Goal: Task Accomplishment & Management: Manage account settings

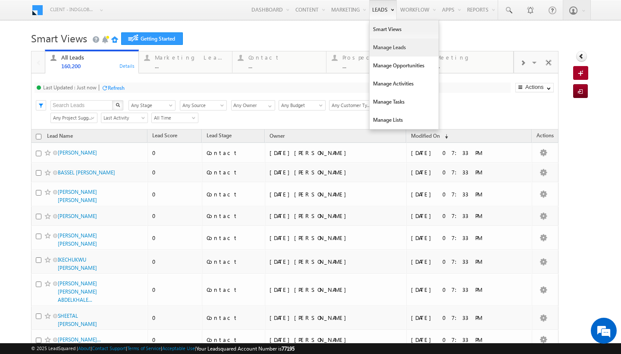
click at [379, 45] on link "Manage Leads" at bounding box center [404, 47] width 69 height 18
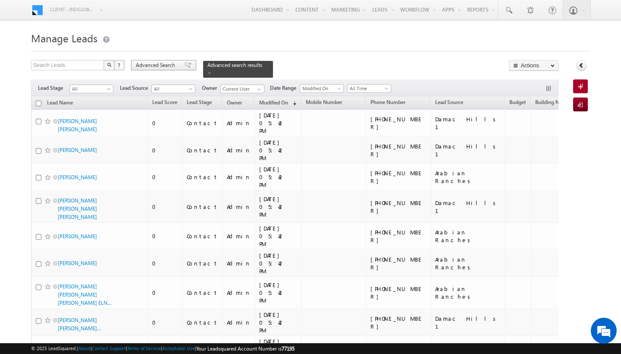
click at [165, 69] on span "Advanced Search" at bounding box center [157, 65] width 42 height 8
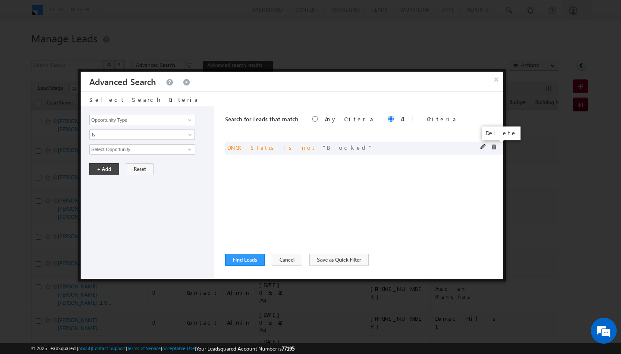
click at [493, 149] on span at bounding box center [494, 147] width 6 height 6
click at [191, 122] on span at bounding box center [189, 119] width 7 height 7
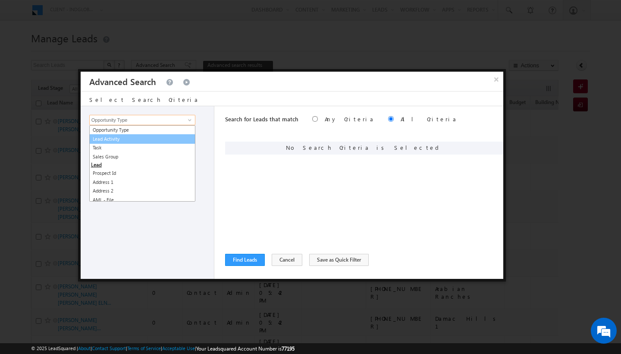
click at [114, 142] on link "Lead Activity" at bounding box center [142, 139] width 106 height 10
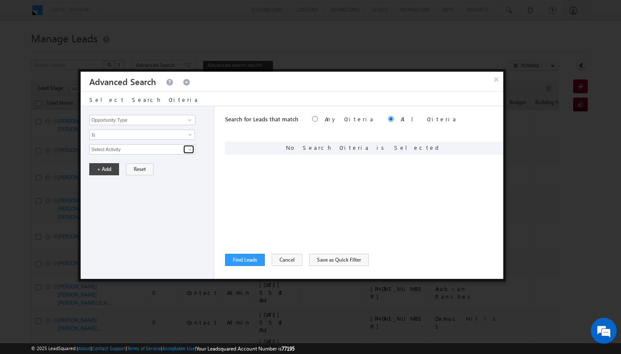
click at [189, 149] on span at bounding box center [189, 149] width 7 height 7
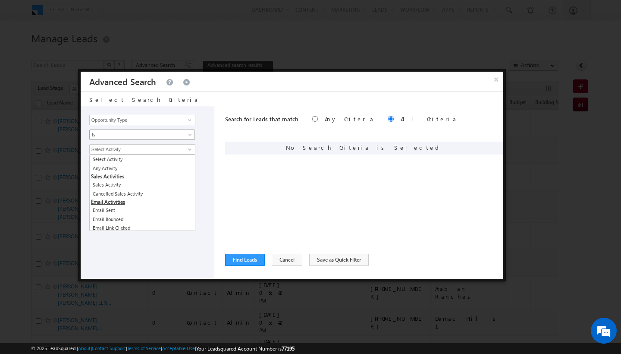
click at [188, 136] on span at bounding box center [191, 136] width 7 height 7
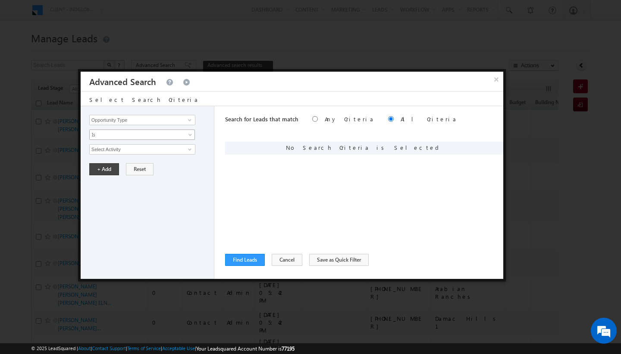
click at [186, 134] on link "Is" at bounding box center [142, 134] width 106 height 10
click at [190, 121] on span at bounding box center [189, 119] width 7 height 7
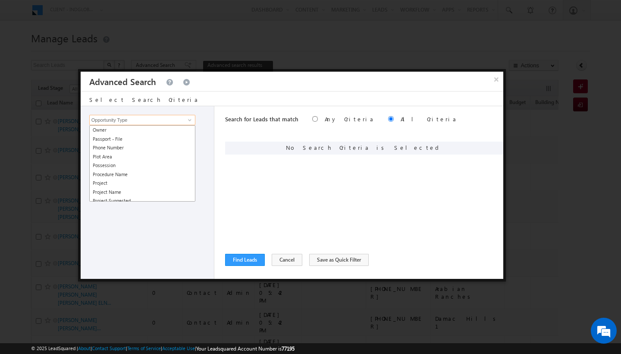
scroll to position [785, 0]
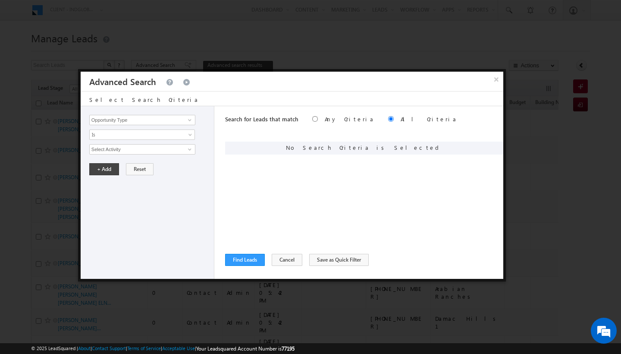
click at [264, 188] on div "Search for Leads that match Any Criteria All Criteria Note that the current tri…" at bounding box center [364, 192] width 278 height 173
click at [187, 147] on span at bounding box center [189, 149] width 7 height 7
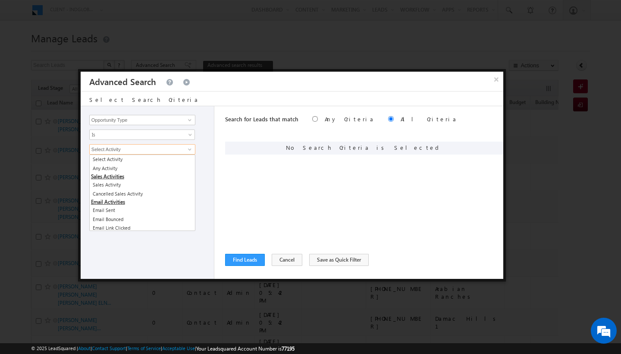
scroll to position [0, 0]
click at [241, 192] on div "Search for Leads that match Any Criteria All Criteria Note that the current tri…" at bounding box center [364, 192] width 278 height 173
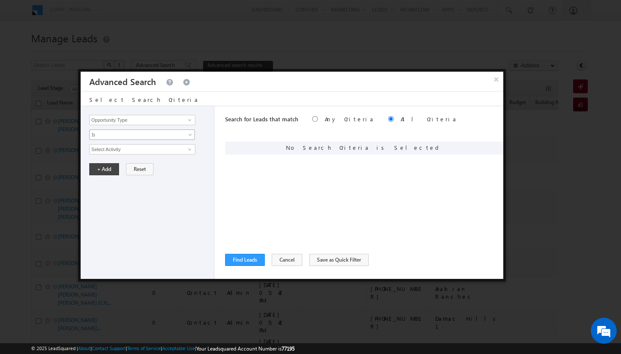
click at [191, 136] on span at bounding box center [191, 136] width 7 height 7
click at [160, 151] on link "Is Not" at bounding box center [142, 153] width 105 height 8
click at [192, 150] on span at bounding box center [189, 149] width 7 height 7
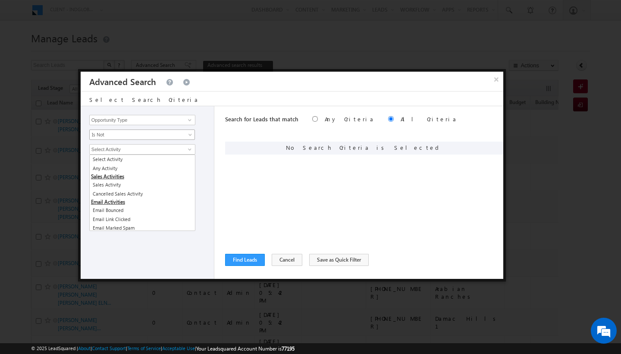
click at [189, 138] on span at bounding box center [191, 136] width 7 height 7
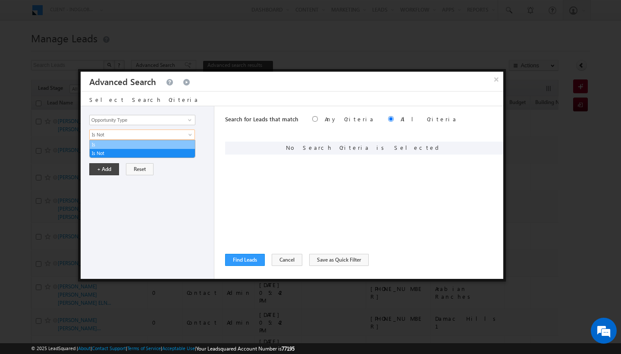
click at [143, 148] on link "Is" at bounding box center [142, 145] width 105 height 8
click at [192, 151] on span at bounding box center [189, 149] width 7 height 7
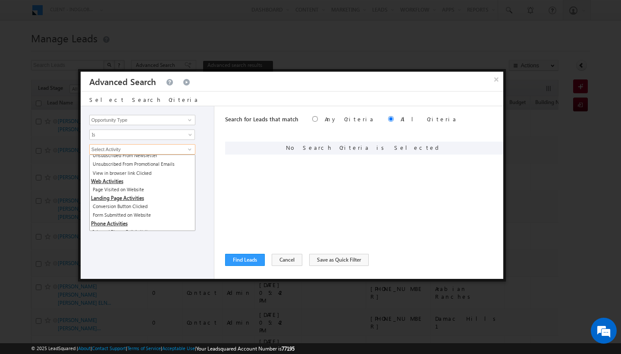
scroll to position [185, 0]
click at [227, 193] on div "Search for Leads that match Any Criteria All Criteria Note that the current tri…" at bounding box center [364, 192] width 278 height 173
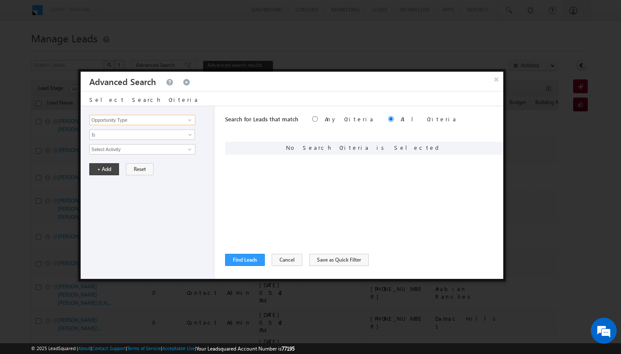
click at [188, 124] on input "Opportunity Type" at bounding box center [142, 120] width 106 height 10
click at [189, 120] on span at bounding box center [189, 119] width 7 height 7
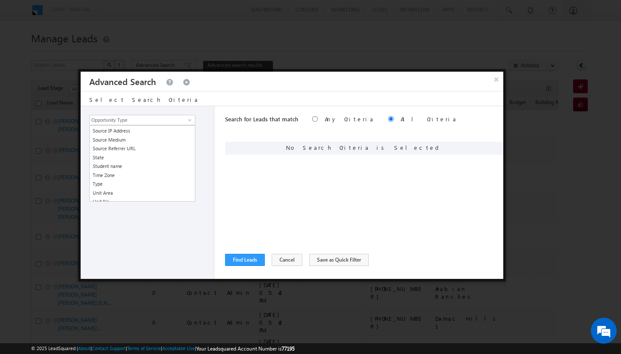
click at [211, 123] on div "Opportunity Type Lead Activity Task Sales Group Prospect Id Address 1 Address 2…" at bounding box center [148, 192] width 134 height 173
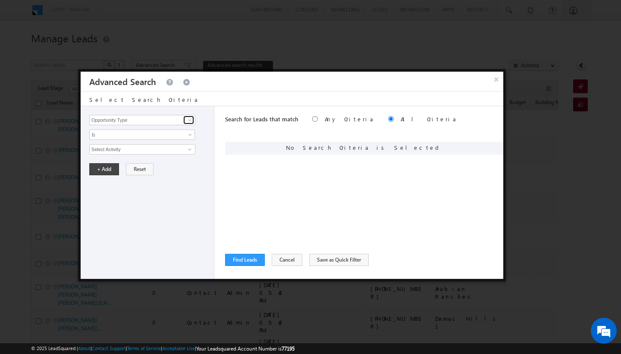
click at [192, 122] on span at bounding box center [189, 119] width 7 height 7
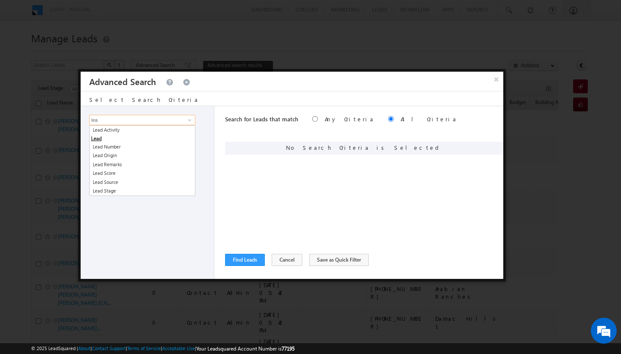
scroll to position [0, 0]
type input "lead s"
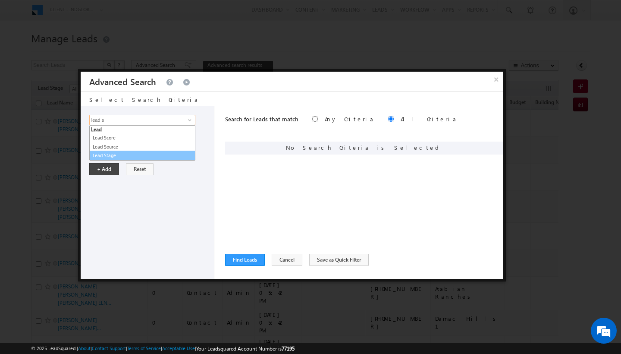
click at [129, 157] on link "Lead Stage" at bounding box center [142, 156] width 106 height 10
click at [188, 148] on span "select" at bounding box center [191, 149] width 7 height 4
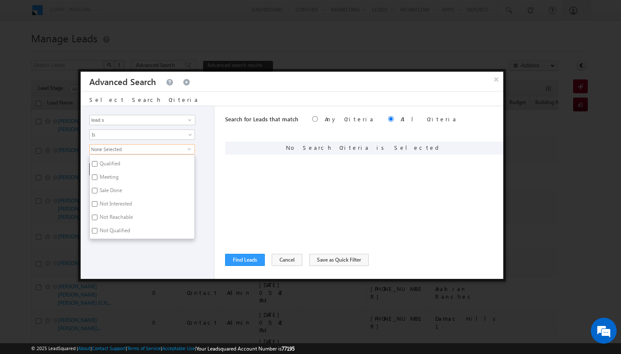
scroll to position [38, 0]
click at [100, 205] on label "Not Interested" at bounding box center [115, 204] width 51 height 13
click at [98, 205] on input "Not Interested" at bounding box center [95, 204] width 6 height 6
checkbox input "true"
click at [100, 217] on label "Not Reachable" at bounding box center [116, 218] width 52 height 13
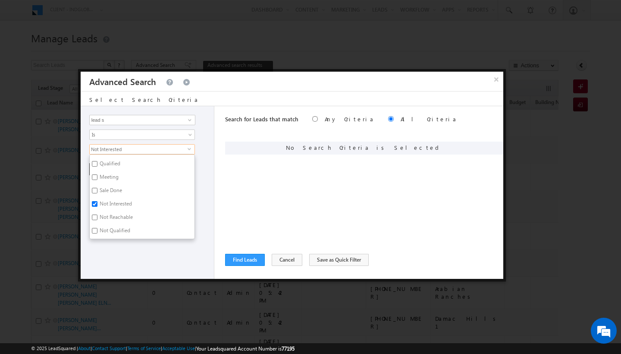
click at [98, 217] on input "Not Reachable" at bounding box center [95, 217] width 6 height 6
checkbox input "true"
click at [98, 227] on label "Not Qualified" at bounding box center [114, 231] width 49 height 13
click at [98, 228] on input "Not Qualified" at bounding box center [95, 231] width 6 height 6
checkbox input "true"
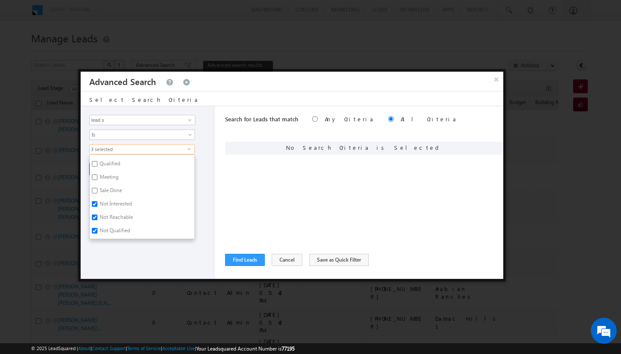
click at [198, 197] on div "Opportunity Type Lead Activity Task Sales Group Prospect Id Address 1 Address 2…" at bounding box center [148, 192] width 134 height 173
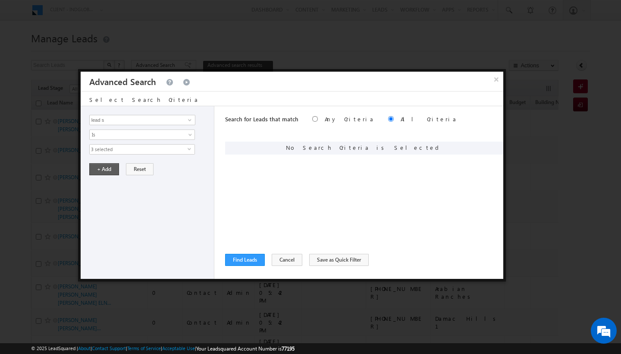
click at [101, 170] on button "+ Add" at bounding box center [104, 169] width 30 height 12
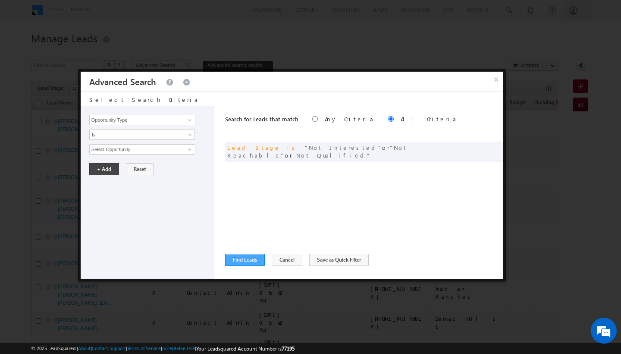
click at [250, 257] on button "Find Leads" at bounding box center [245, 260] width 40 height 12
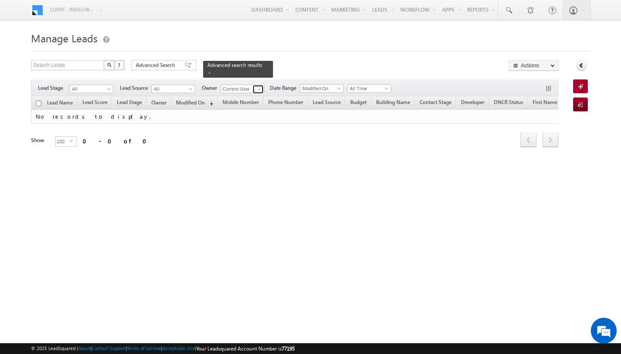
click at [261, 87] on span at bounding box center [259, 89] width 7 height 7
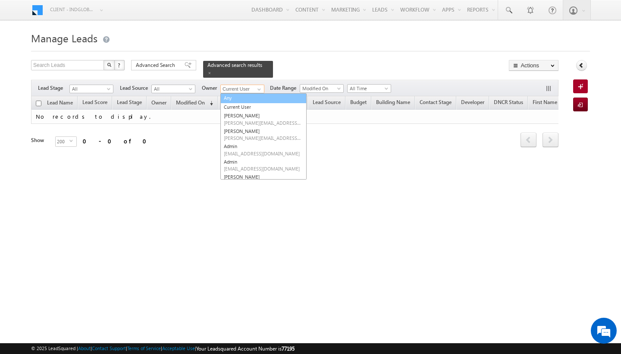
click at [248, 96] on link "Any" at bounding box center [263, 98] width 86 height 10
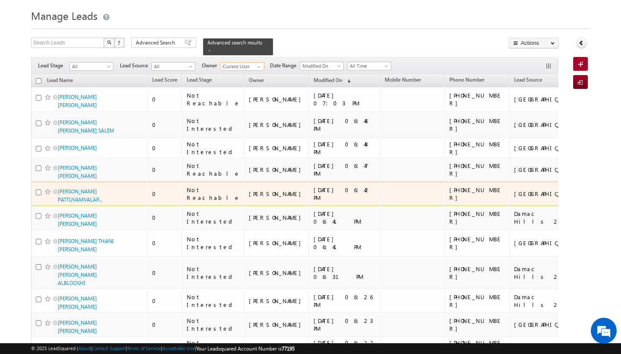
scroll to position [0, 0]
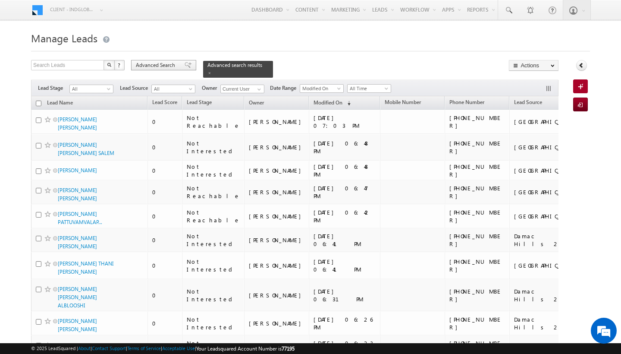
click at [166, 69] on span "Advanced Search" at bounding box center [157, 65] width 42 height 8
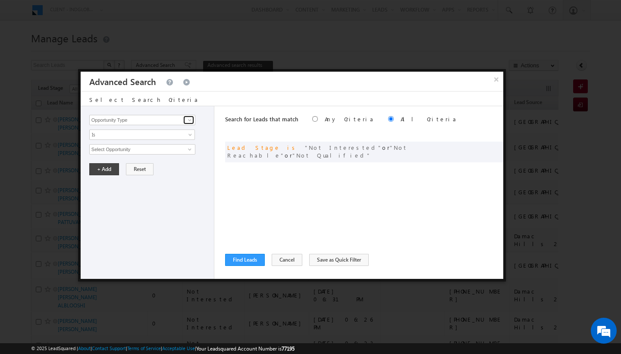
click at [191, 122] on span at bounding box center [189, 119] width 7 height 7
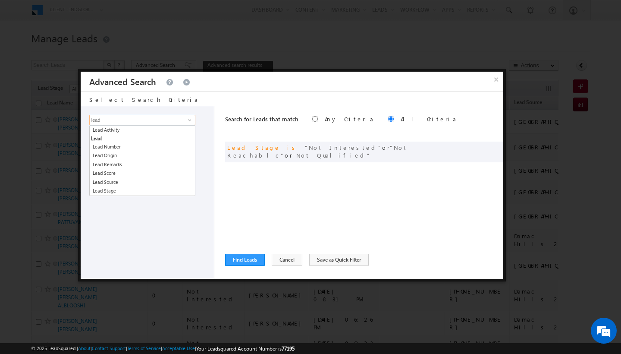
type input "lead s"
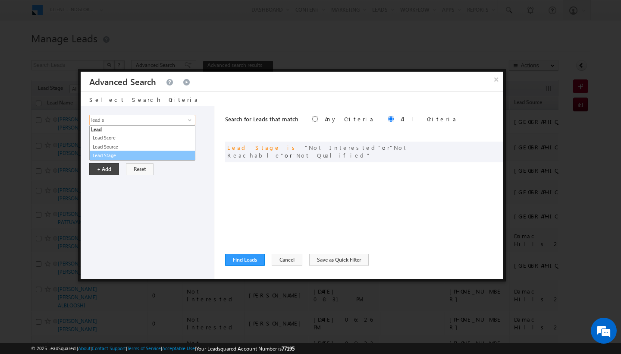
click at [116, 155] on link "Lead Stage" at bounding box center [142, 156] width 106 height 10
click at [177, 136] on span "Is" at bounding box center [137, 135] width 94 height 8
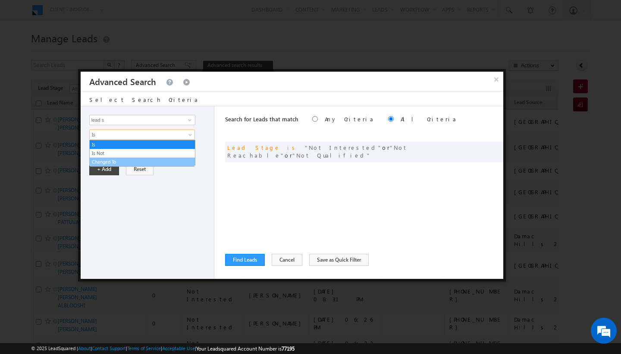
click at [138, 164] on link "Changed To" at bounding box center [142, 162] width 105 height 8
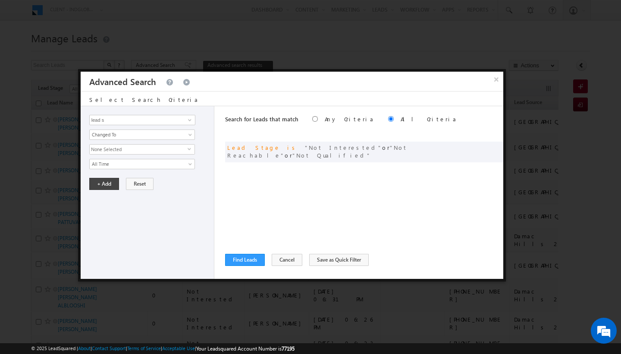
click at [188, 151] on span "select" at bounding box center [191, 152] width 7 height 15
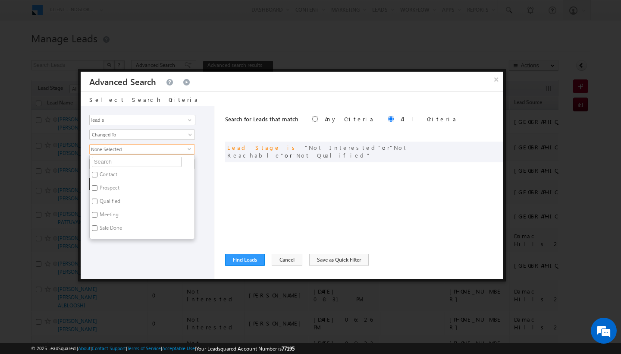
click at [102, 189] on label "Prospect" at bounding box center [109, 189] width 38 height 13
click at [98, 189] on input "Prospect" at bounding box center [95, 188] width 6 height 6
checkbox input "true"
click at [99, 201] on label "Qualified" at bounding box center [109, 202] width 39 height 13
click at [98, 201] on input "Qualified" at bounding box center [95, 201] width 6 height 6
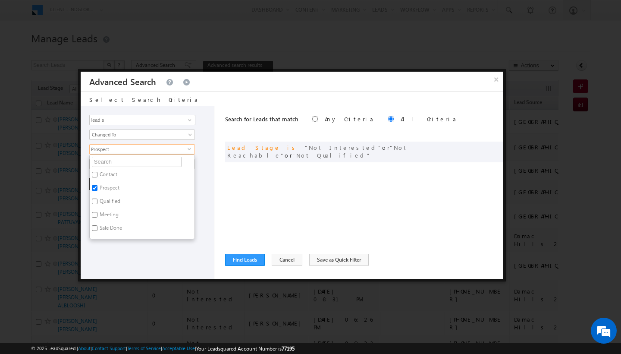
checkbox input "true"
click at [98, 228] on label "Sale Done" at bounding box center [110, 229] width 41 height 13
click at [98, 228] on input "Sale Done" at bounding box center [95, 228] width 6 height 6
checkbox input "true"
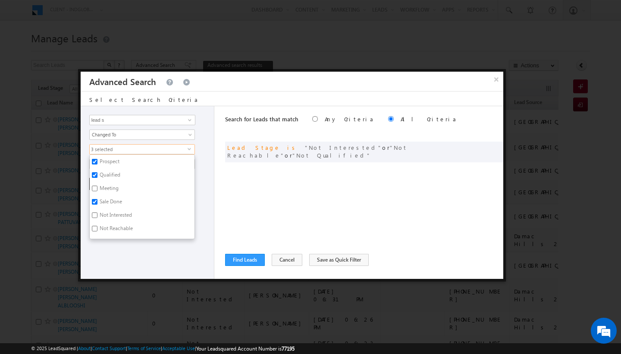
click at [95, 189] on input "Meeting" at bounding box center [95, 189] width 6 height 6
checkbox input "true"
click at [197, 187] on div "+ Add Reset" at bounding box center [149, 184] width 120 height 12
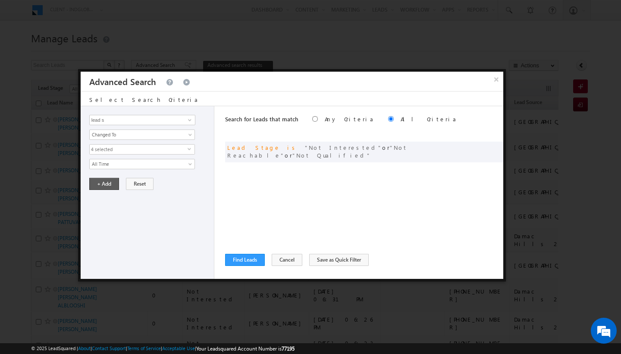
click at [100, 185] on button "+ Add" at bounding box center [104, 184] width 30 height 12
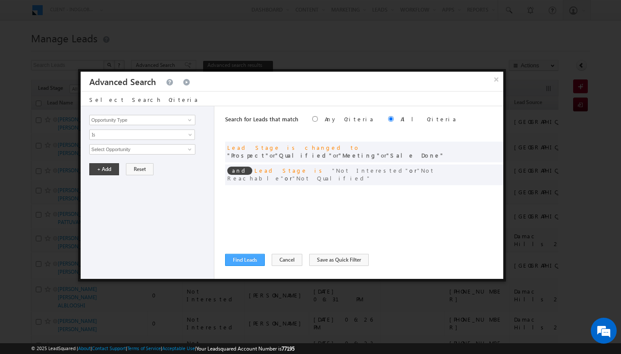
click at [245, 256] on button "Find Leads" at bounding box center [245, 260] width 40 height 12
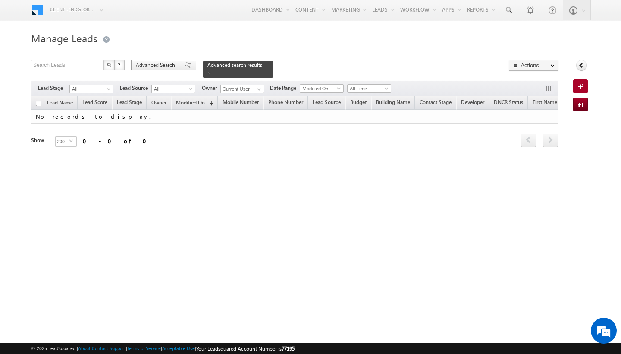
click at [151, 69] on span "Advanced Search" at bounding box center [157, 65] width 42 height 8
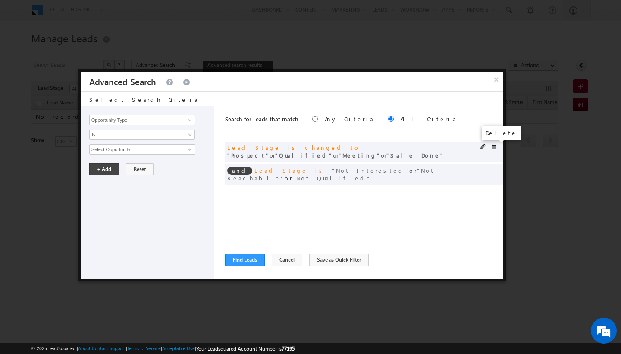
click at [495, 144] on span at bounding box center [494, 147] width 6 height 6
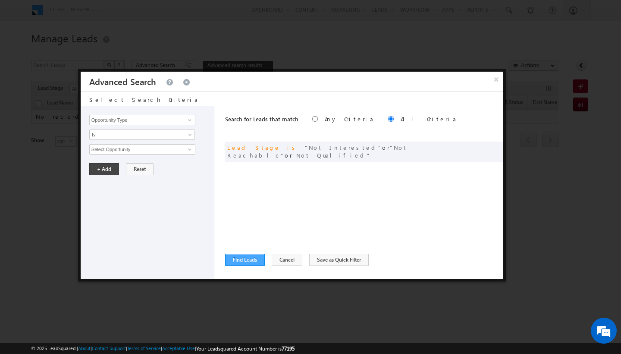
click at [244, 258] on button "Find Leads" at bounding box center [245, 260] width 40 height 12
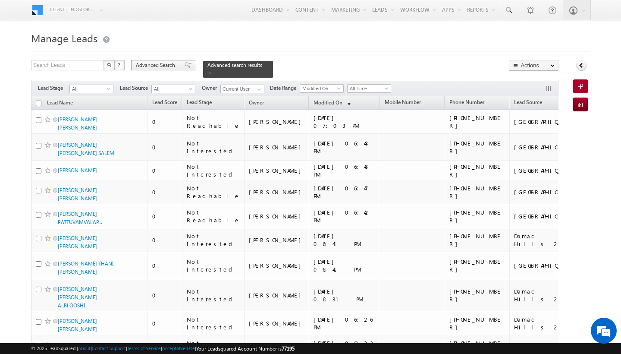
click at [165, 68] on span "Advanced Search" at bounding box center [157, 65] width 42 height 8
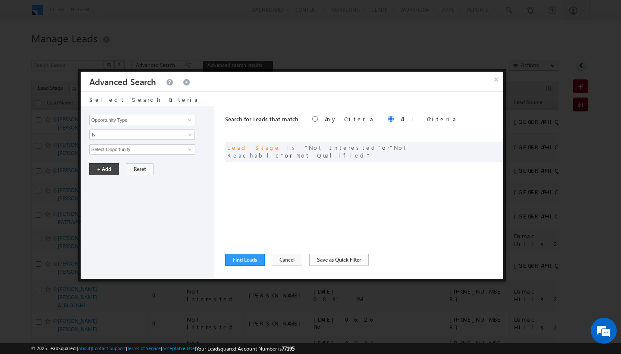
click at [332, 263] on button "Save as Quick Filter" at bounding box center [339, 260] width 60 height 12
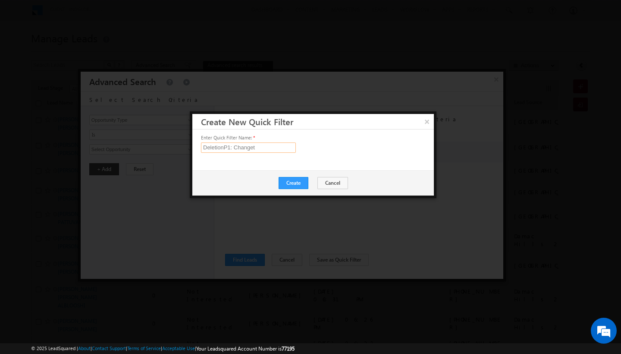
type input "DeletionP1: Change"
click at [330, 186] on button "Cancel" at bounding box center [333, 183] width 31 height 12
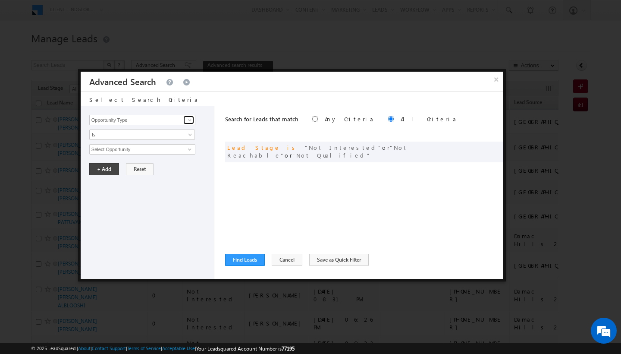
click at [187, 122] on span at bounding box center [189, 119] width 7 height 7
type input "lead sta"
click at [104, 137] on link "Lead Stage" at bounding box center [142, 138] width 106 height 10
click at [190, 136] on span at bounding box center [191, 136] width 7 height 7
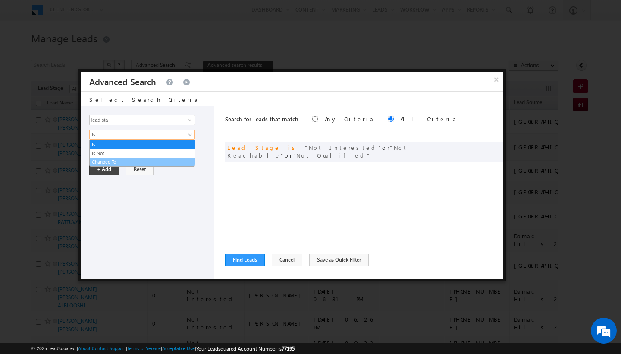
click at [142, 162] on link "Changed To" at bounding box center [142, 162] width 105 height 8
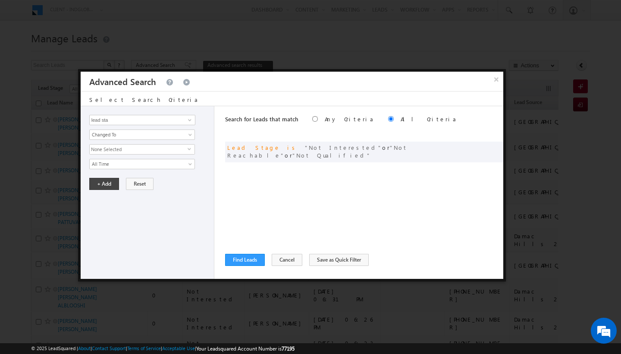
click at [179, 148] on span "None Selected" at bounding box center [139, 149] width 98 height 9
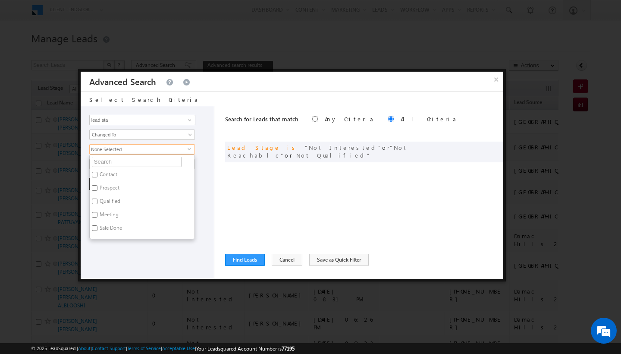
click at [96, 190] on input "Prospect" at bounding box center [95, 188] width 6 height 6
checkbox input "true"
click at [95, 202] on input "Qualified" at bounding box center [95, 201] width 6 height 6
checkbox input "true"
click at [95, 214] on input "Meeting" at bounding box center [95, 215] width 6 height 6
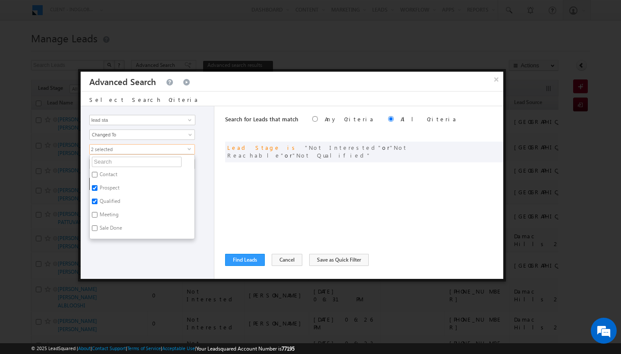
checkbox input "true"
click at [94, 228] on input "Sale Done" at bounding box center [95, 228] width 6 height 6
checkbox input "true"
click at [206, 175] on div "Opportunity Type Lead Activity Task Sales Group Prospect Id Address 1 Address 2…" at bounding box center [148, 192] width 134 height 173
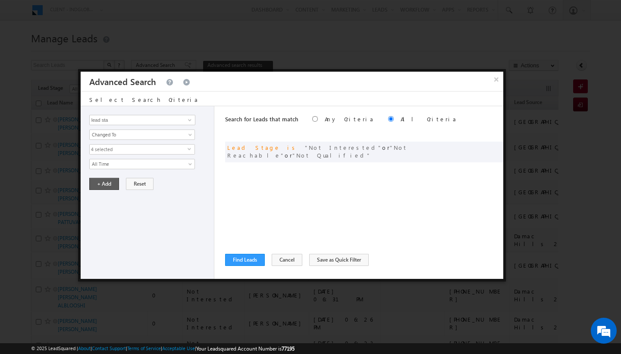
click at [106, 180] on button "+ Add" at bounding box center [104, 184] width 30 height 12
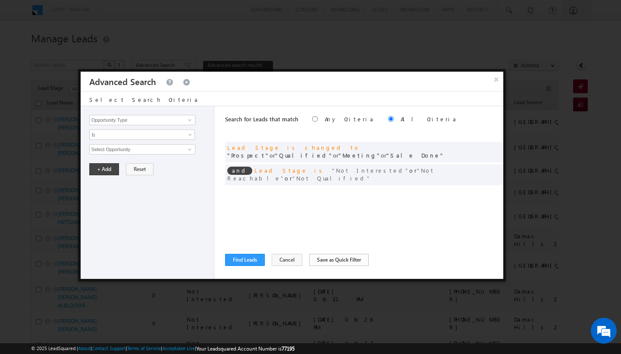
click at [326, 259] on button "Save as Quick Filter" at bounding box center [339, 260] width 60 height 12
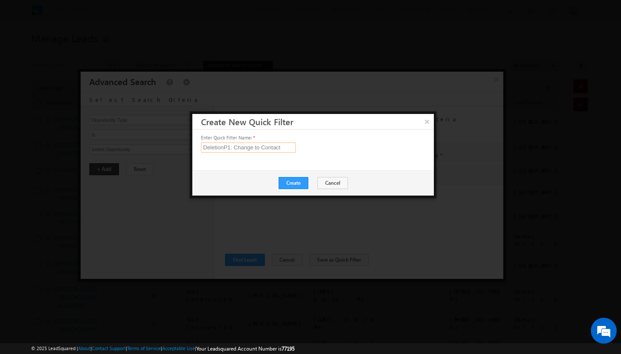
drag, startPoint x: 283, startPoint y: 146, endPoint x: 203, endPoint y: 148, distance: 79.4
click at [203, 148] on input "DeletionP1: Change to Contact" at bounding box center [248, 147] width 95 height 10
type input "¸"
click at [294, 187] on button "Create" at bounding box center [294, 183] width 30 height 12
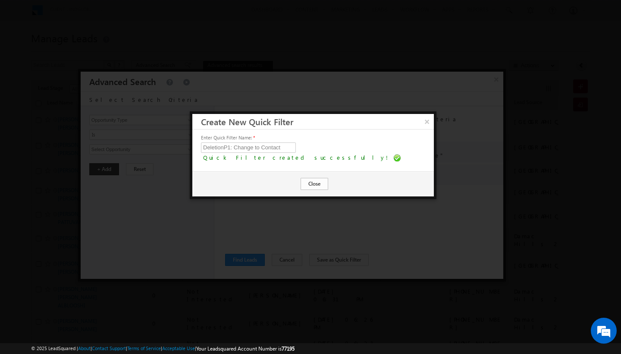
click at [316, 186] on button "Close" at bounding box center [315, 184] width 28 height 12
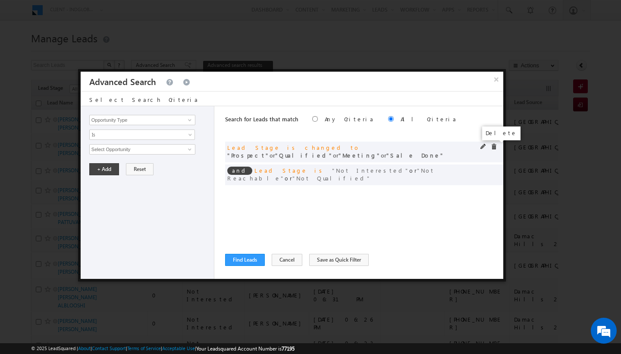
click at [492, 147] on span at bounding box center [494, 147] width 6 height 6
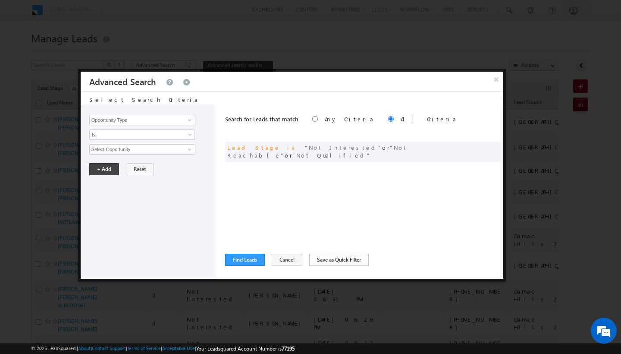
click at [322, 260] on button "Save as Quick Filter" at bounding box center [339, 260] width 60 height 12
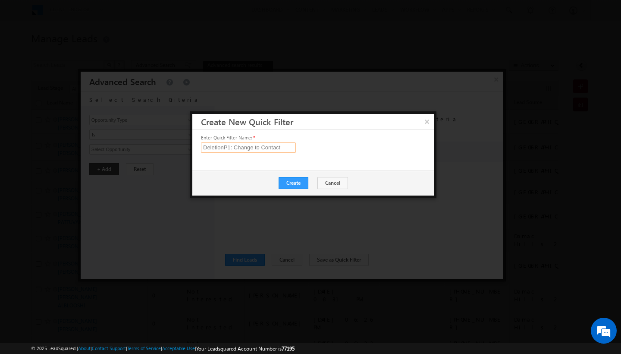
click at [283, 149] on input "DeletionP1: Change to Contact" at bounding box center [248, 147] width 95 height 10
click at [326, 182] on button "Cancel" at bounding box center [333, 183] width 31 height 12
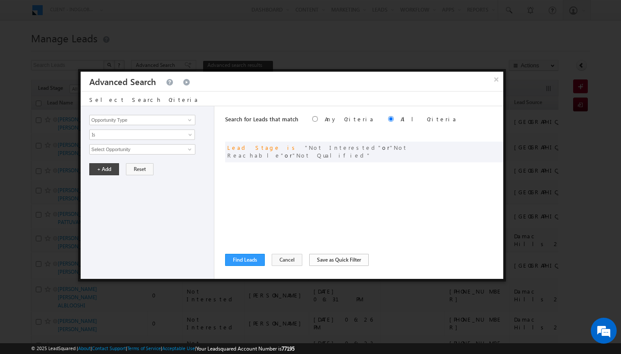
click at [335, 263] on button "Save as Quick Filter" at bounding box center [339, 260] width 60 height 12
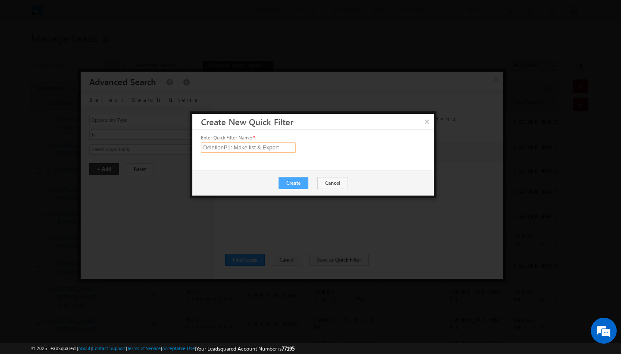
type input "DeletionP1: Make list & Export"
click at [301, 187] on button "Create" at bounding box center [294, 183] width 30 height 12
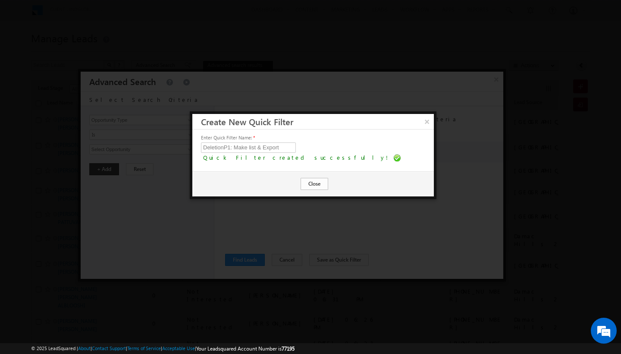
click at [317, 186] on button "Close" at bounding box center [315, 184] width 28 height 12
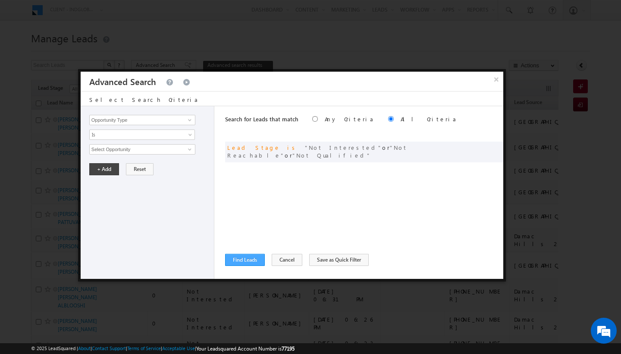
click at [254, 259] on button "Find Leads" at bounding box center [245, 260] width 40 height 12
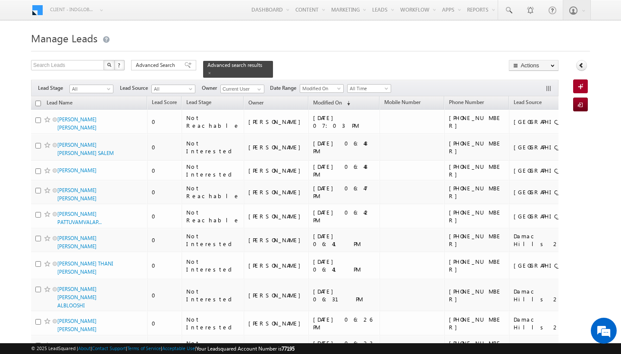
click at [37, 101] on input "checkbox" at bounding box center [38, 104] width 6 height 6
checkbox input "true"
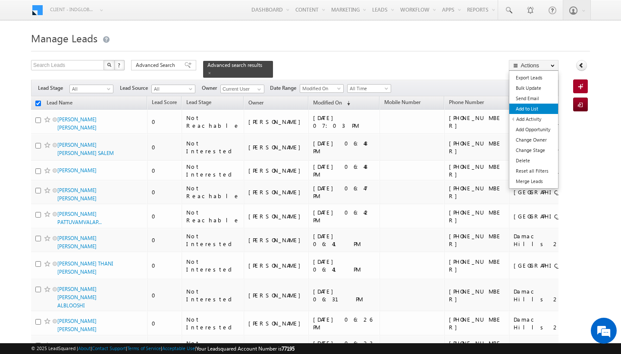
click at [531, 108] on link "Add to List" at bounding box center [534, 109] width 49 height 10
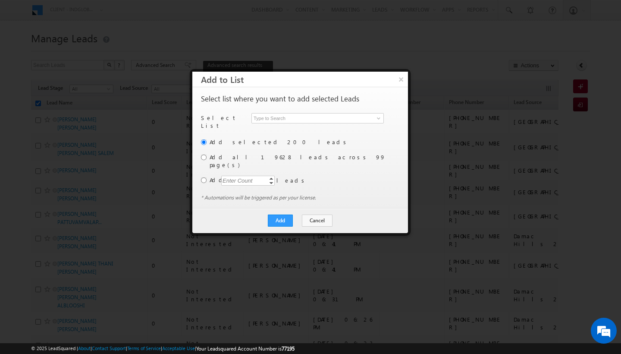
click at [205, 154] on input "radio" at bounding box center [204, 157] width 6 height 6
radio input "true"
click at [378, 121] on span at bounding box center [378, 118] width 7 height 7
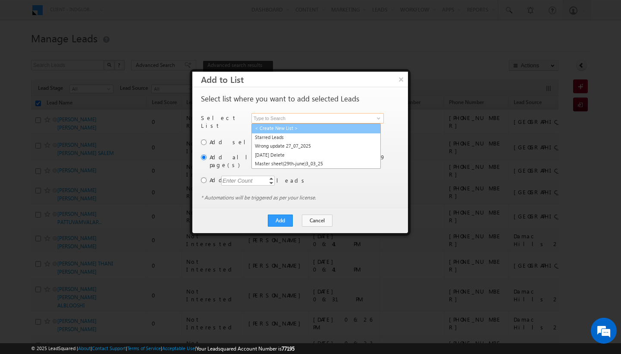
click at [308, 130] on link "< Create New List >" at bounding box center [316, 128] width 129 height 10
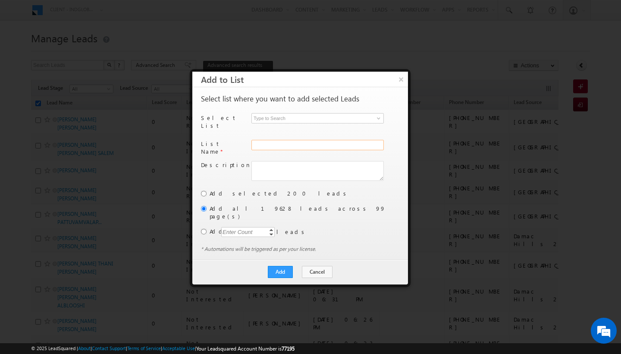
click at [287, 140] on input "text" at bounding box center [318, 145] width 132 height 10
type input "[MEDICAL_DATA]_[DATE]"
click at [285, 266] on button "Add" at bounding box center [280, 272] width 25 height 12
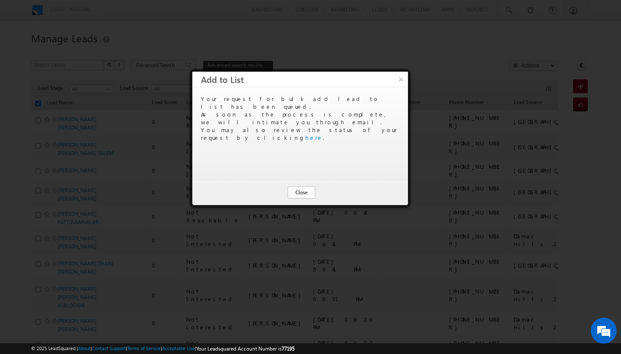
click at [295, 192] on button "Close" at bounding box center [302, 192] width 28 height 12
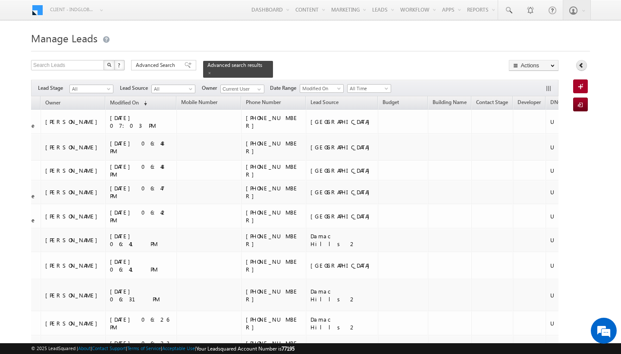
click at [581, 67] on icon at bounding box center [582, 65] width 6 height 6
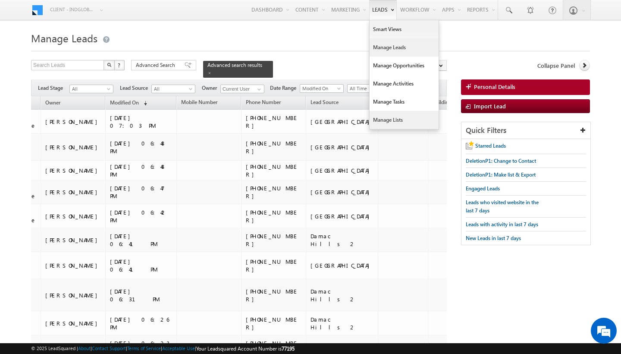
click at [383, 117] on link "Manage Lists" at bounding box center [404, 120] width 69 height 18
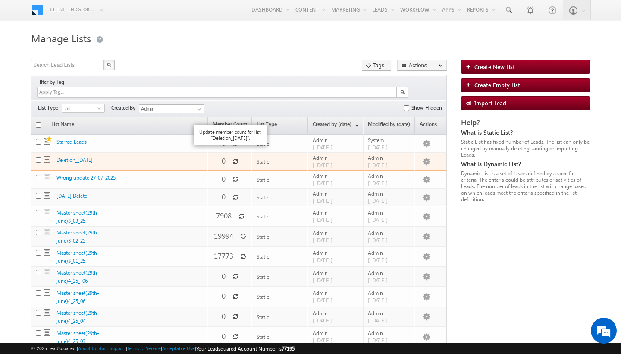
click at [233, 158] on icon at bounding box center [236, 161] width 6 height 6
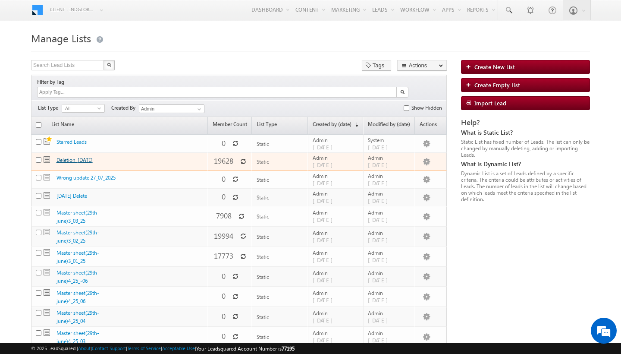
click at [67, 157] on link "[MEDICAL_DATA]_[DATE]" at bounding box center [75, 160] width 36 height 6
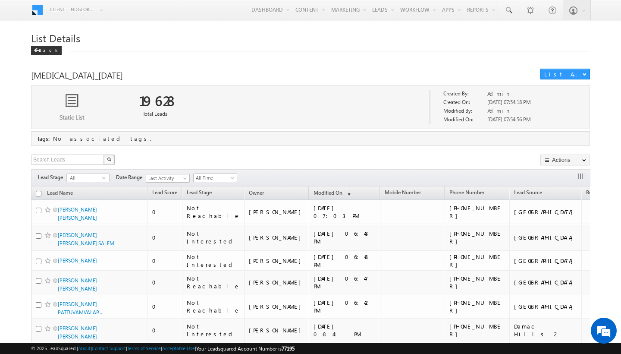
click at [39, 195] on input "checkbox" at bounding box center [39, 194] width 6 height 6
checkbox input "true"
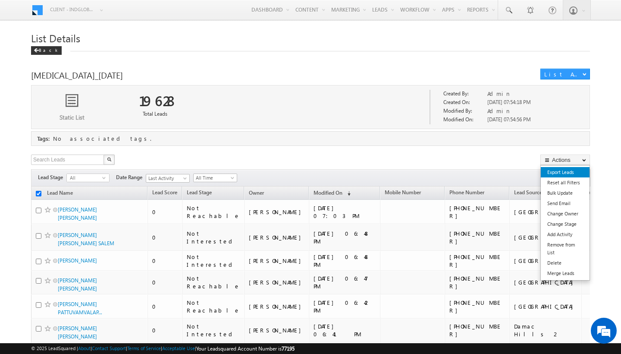
click at [569, 171] on link "Export Leads" at bounding box center [565, 172] width 49 height 10
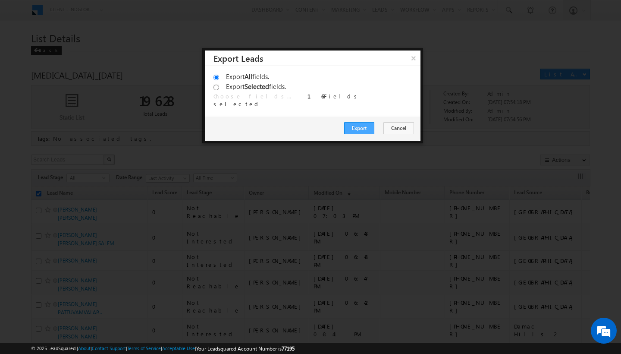
click at [365, 130] on button "Export" at bounding box center [359, 128] width 30 height 12
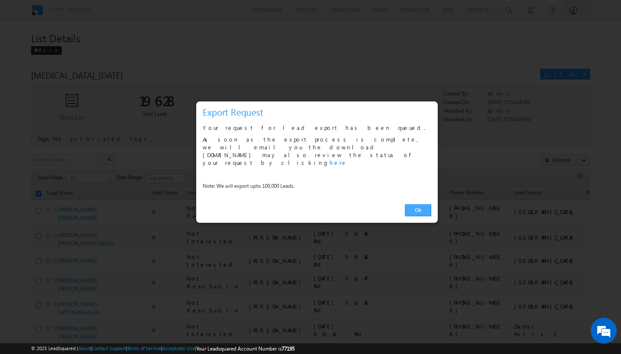
click at [416, 204] on link "Ok" at bounding box center [418, 210] width 26 height 12
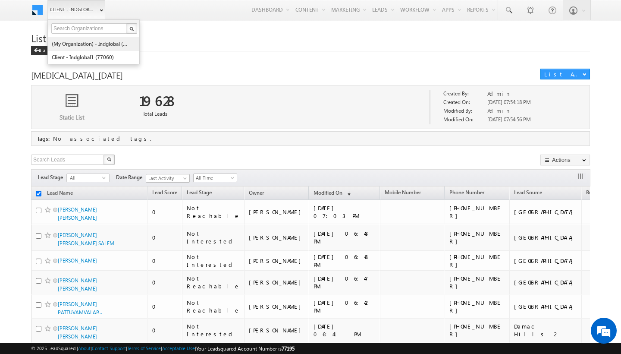
click at [96, 40] on link "(My Organization) - indglobal (48060)" at bounding box center [90, 43] width 79 height 13
